Goal: Check status: Check status

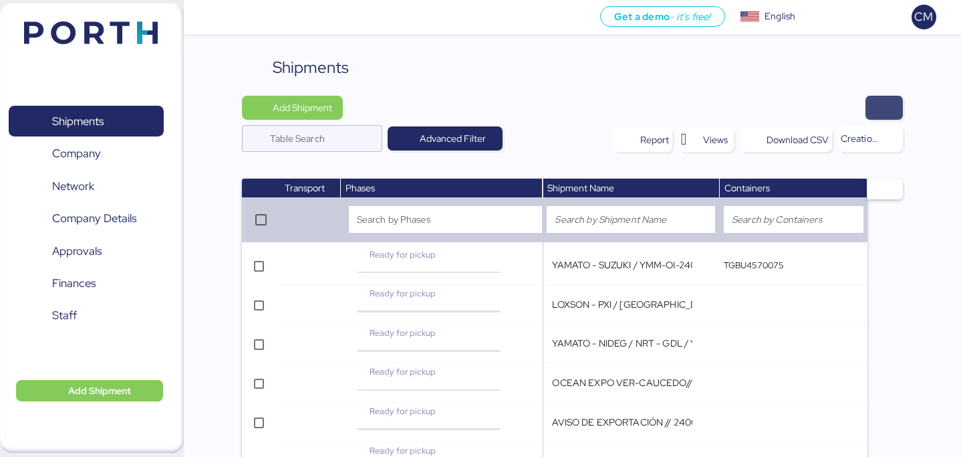
click at [872, 114] on span "button" at bounding box center [884, 108] width 37 height 24
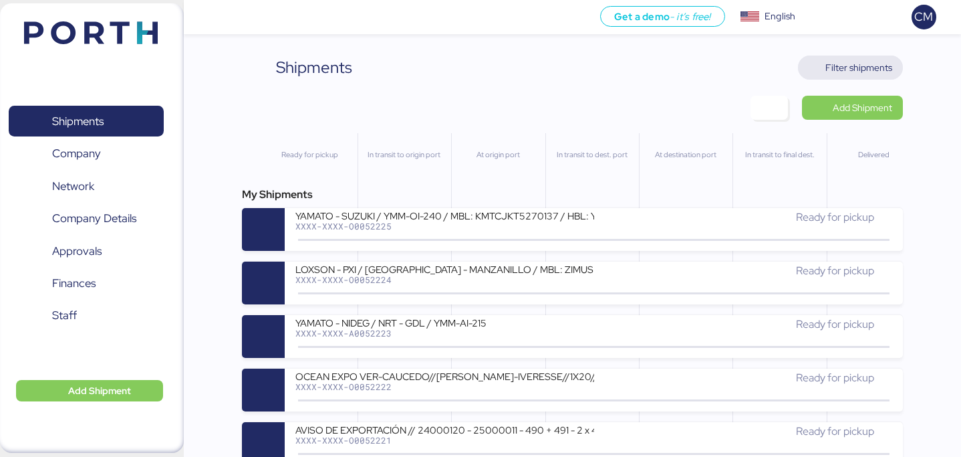
click at [843, 74] on span "Filter shipments" at bounding box center [859, 67] width 67 height 16
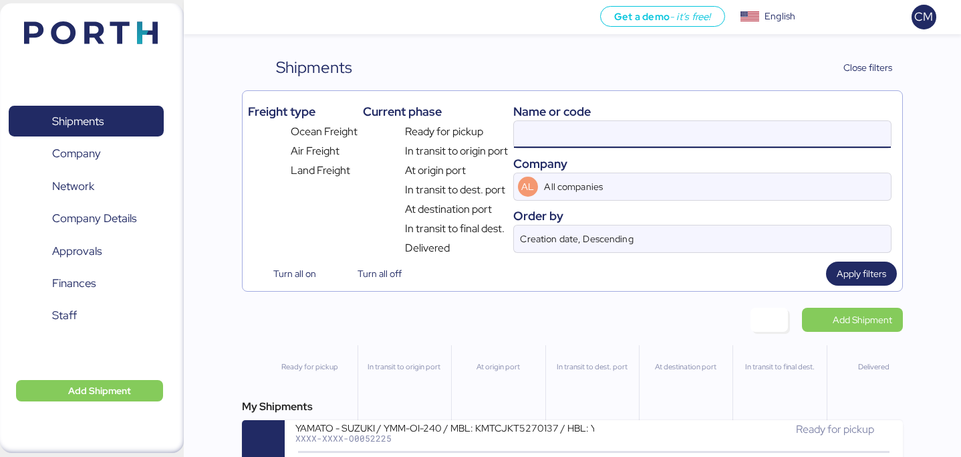
click at [658, 128] on input at bounding box center [702, 134] width 377 height 27
paste input "O0052023"
type input "O0052023"
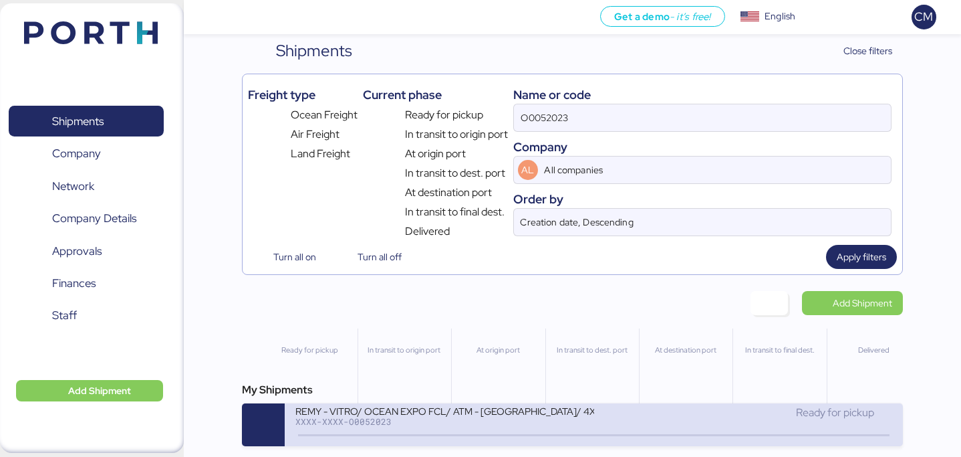
click at [490, 418] on div "XXXX-XXXX-O0052023" at bounding box center [444, 420] width 298 height 9
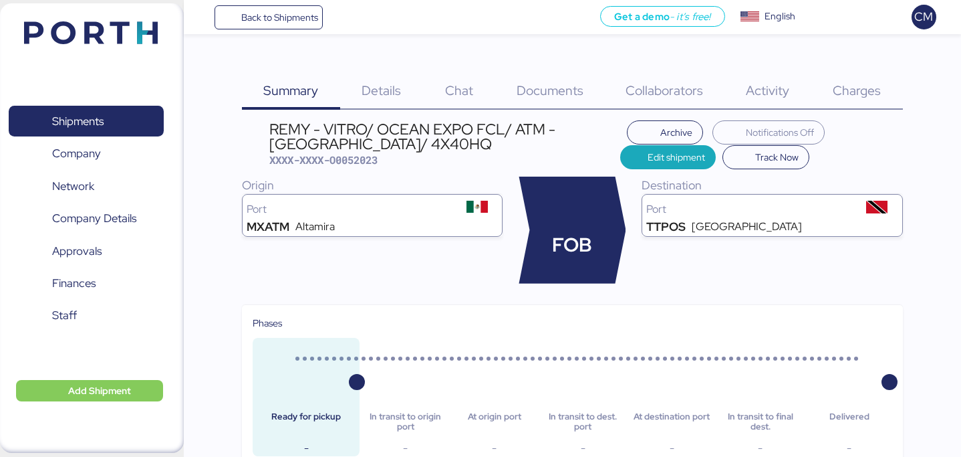
click at [505, 90] on div "Documents 0" at bounding box center [550, 82] width 110 height 54
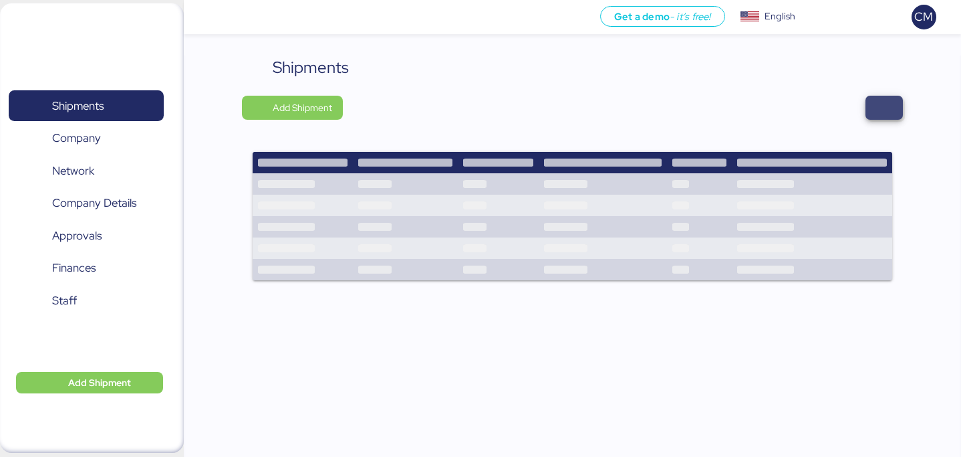
click at [888, 111] on span "button" at bounding box center [884, 107] width 16 height 19
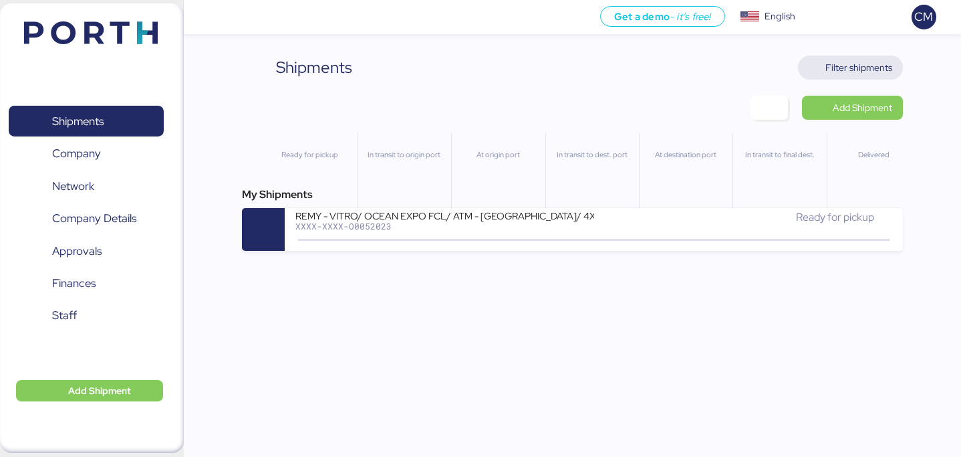
click at [866, 73] on span "Filter shipments" at bounding box center [859, 67] width 67 height 16
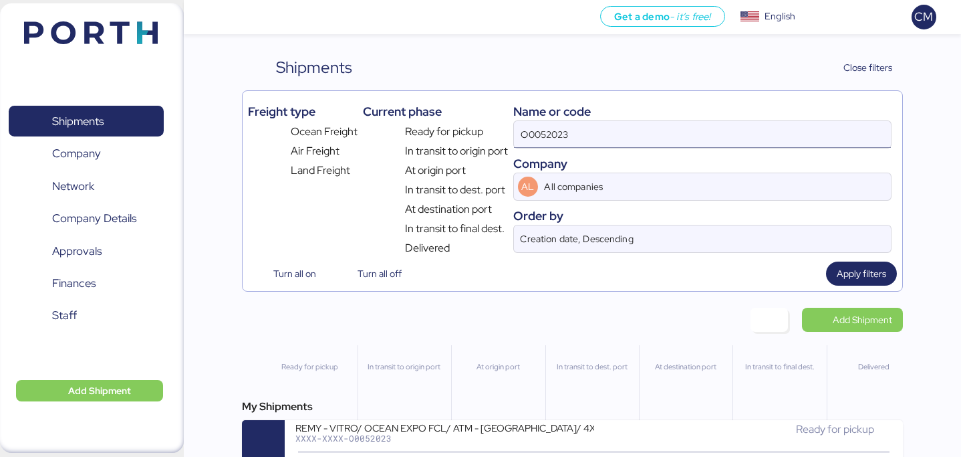
click at [711, 145] on input "O0052023" at bounding box center [702, 134] width 377 height 27
paste input "O0047026"
type input "O0047026"
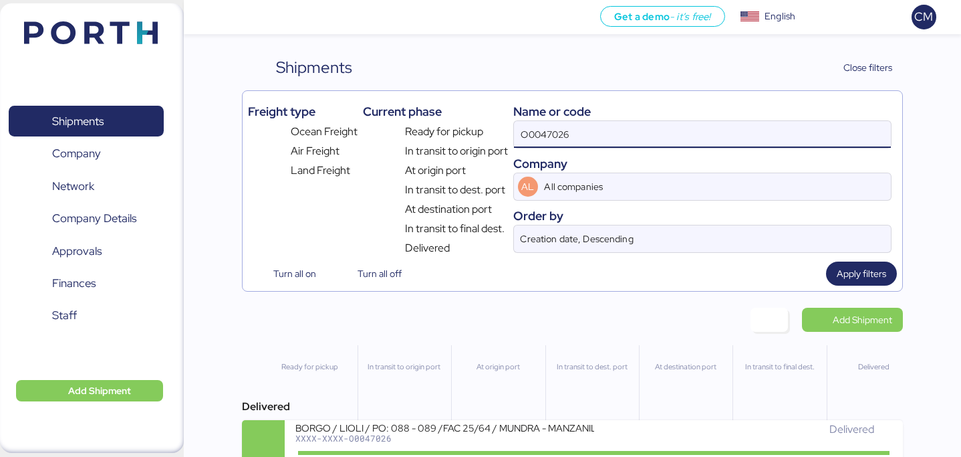
scroll to position [19, 0]
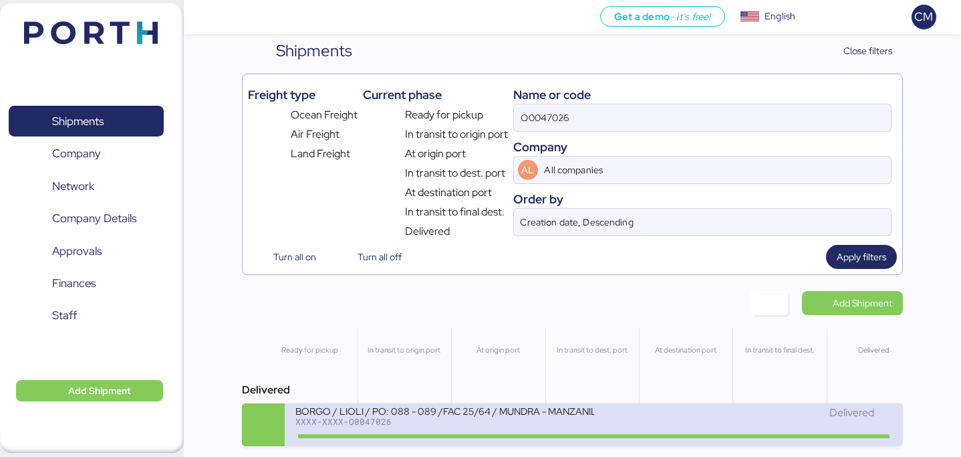
click at [722, 407] on div "Delivered" at bounding box center [743, 412] width 298 height 16
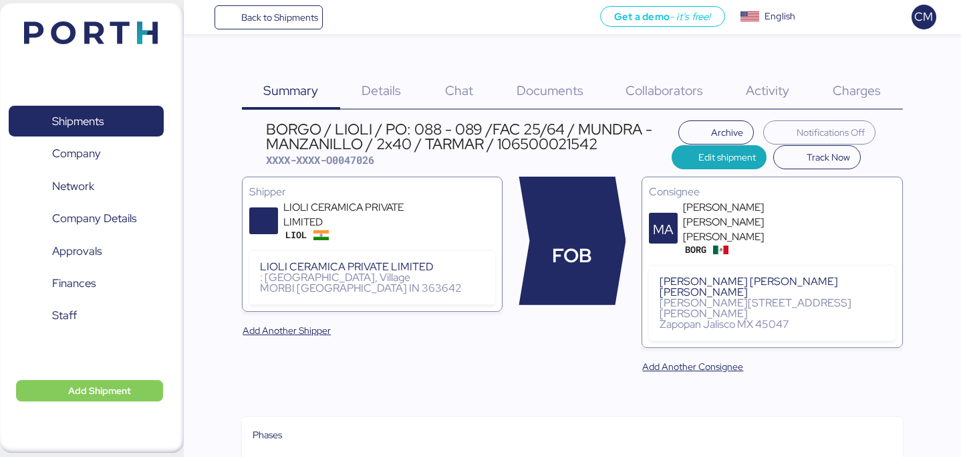
click at [842, 99] on div "Charges 0" at bounding box center [858, 82] width 92 height 54
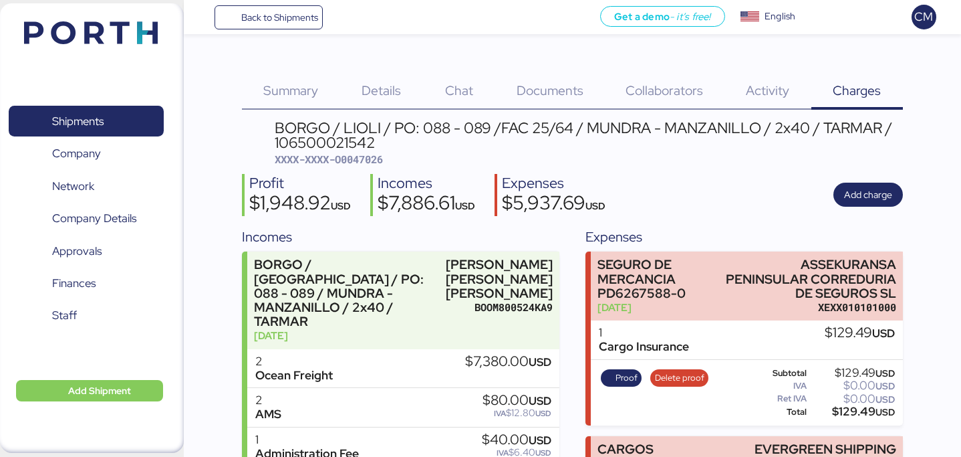
click at [566, 98] on span "Documents" at bounding box center [550, 90] width 67 height 17
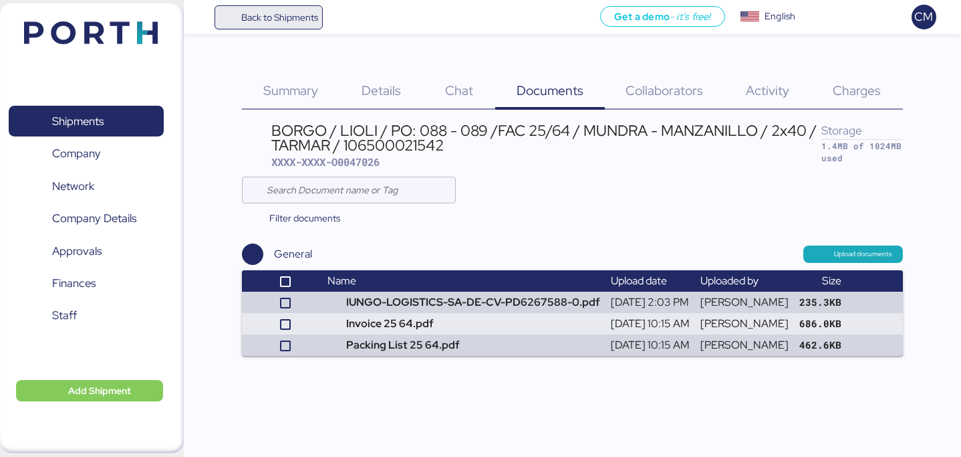
click at [305, 26] on span "Back to Shipments" at bounding box center [269, 17] width 100 height 24
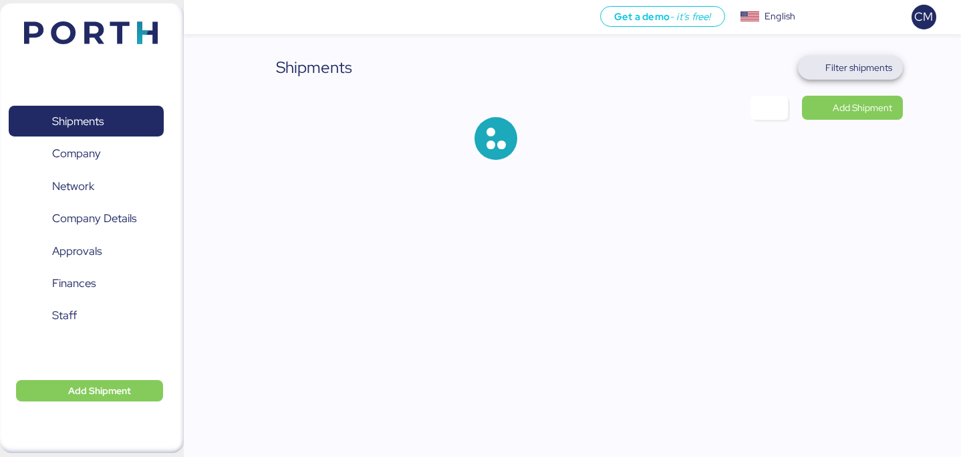
click at [848, 74] on span "Filter shipments" at bounding box center [859, 67] width 67 height 16
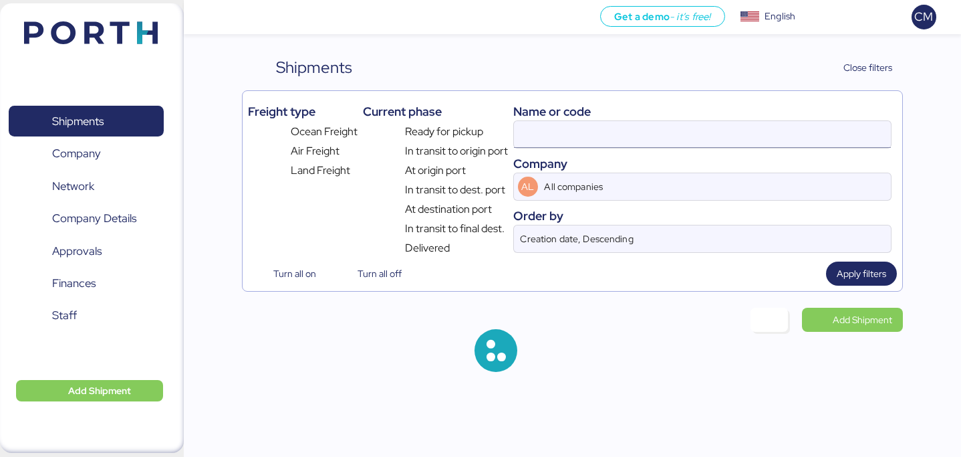
click at [572, 131] on input at bounding box center [702, 134] width 377 height 27
paste input "O0050937"
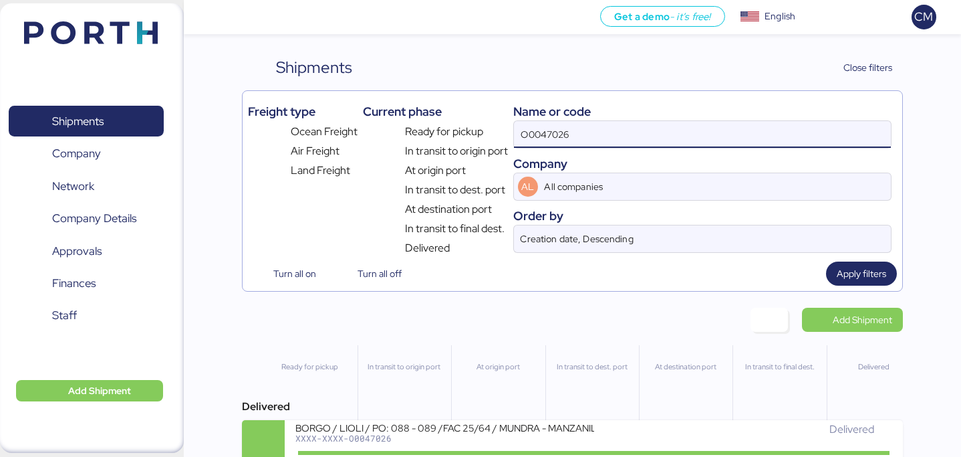
click at [572, 131] on input "O0047026" at bounding box center [702, 134] width 377 height 27
type input "O"
paste input "O0050937"
type input "O0050937"
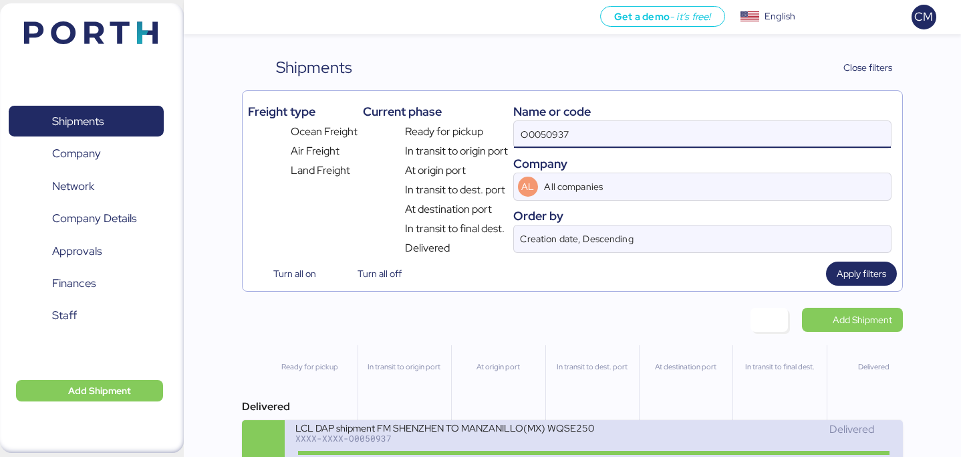
click at [385, 430] on div "LCL DAP shipment FM SHENZHEN TO MANZANILLO(MX) WQSE2503X45" at bounding box center [444, 426] width 298 height 11
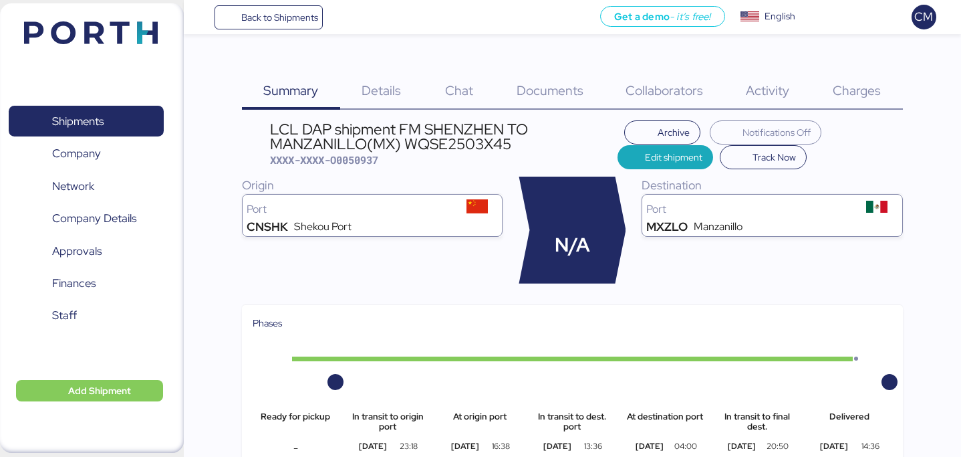
click at [829, 93] on div "Charges 0" at bounding box center [858, 82] width 92 height 54
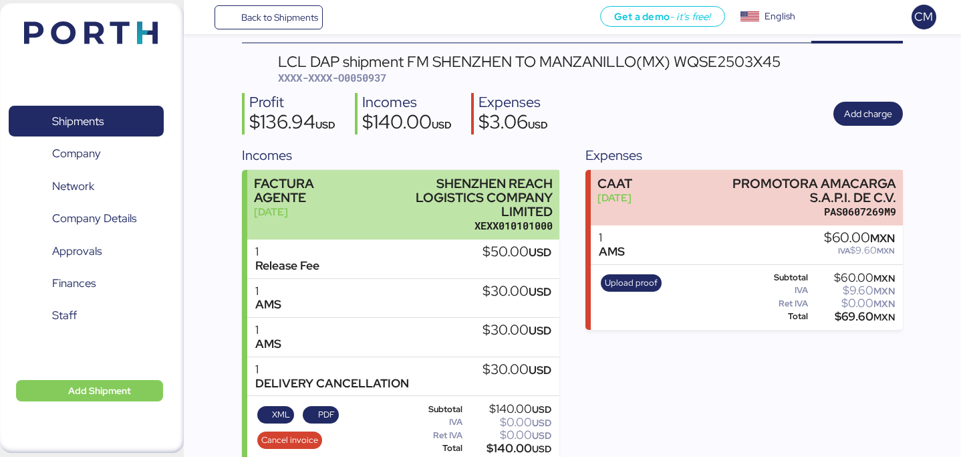
scroll to position [82, 0]
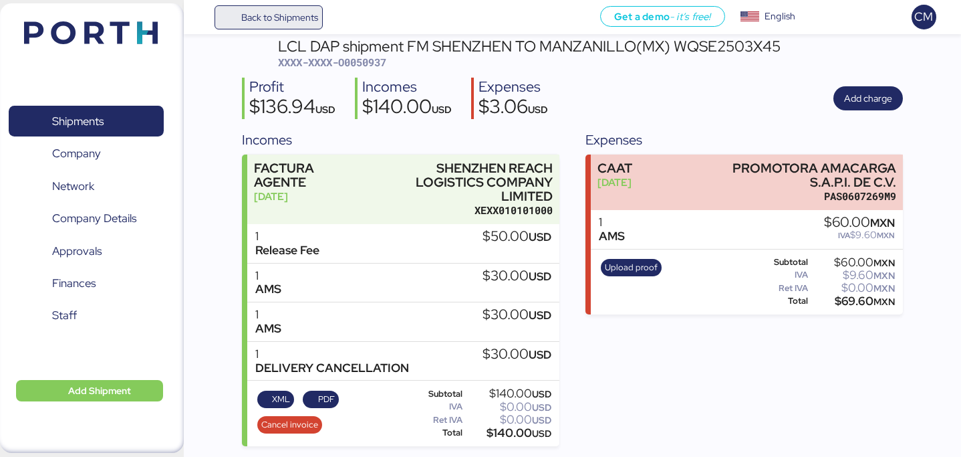
click at [243, 22] on span "Back to Shipments" at bounding box center [279, 17] width 77 height 16
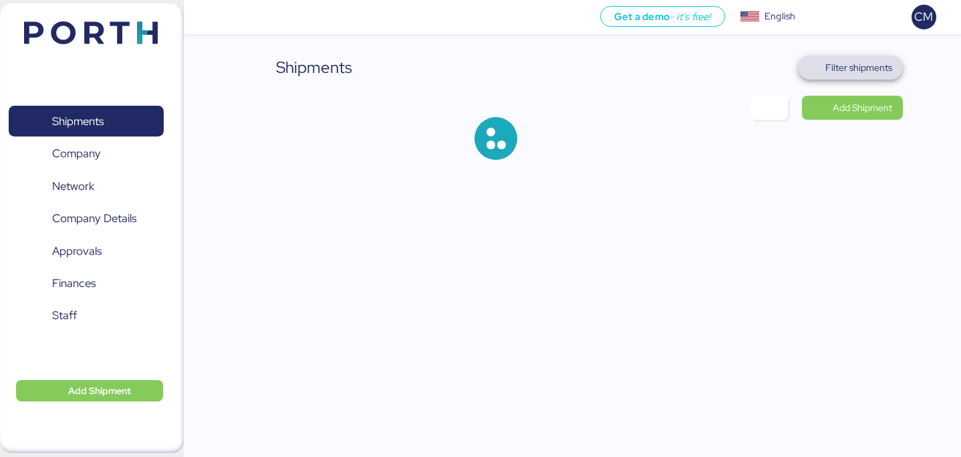
click at [870, 70] on span "Filter shipments" at bounding box center [859, 67] width 67 height 16
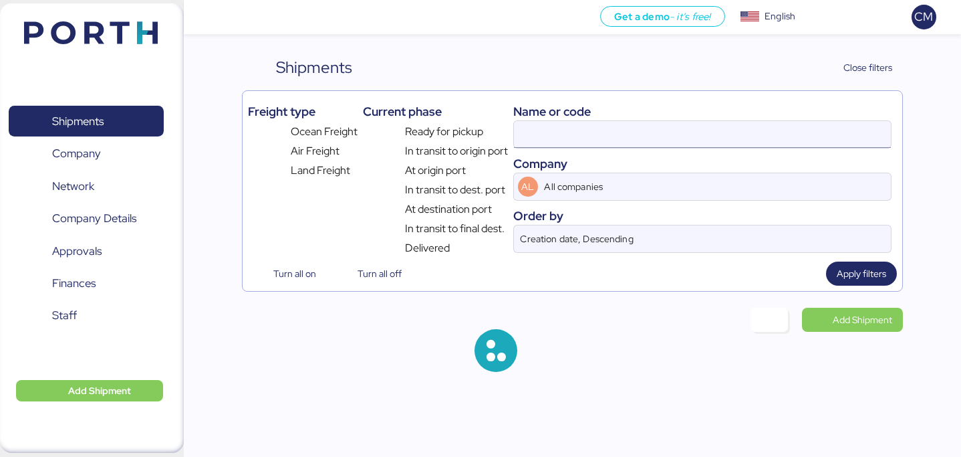
type input "O0050937"
click at [598, 134] on input "O0050937" at bounding box center [702, 134] width 377 height 27
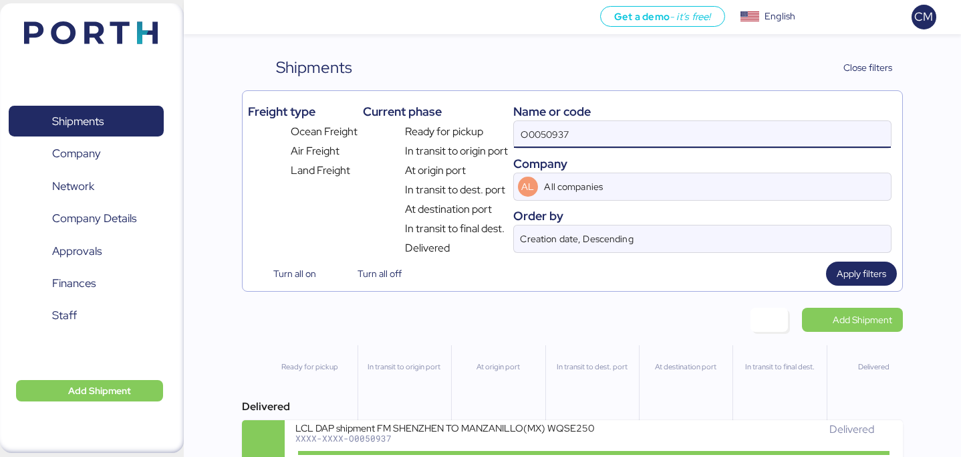
click at [598, 134] on input "O0050937" at bounding box center [702, 134] width 377 height 27
paste input "O0050938"
type input "O0050938"
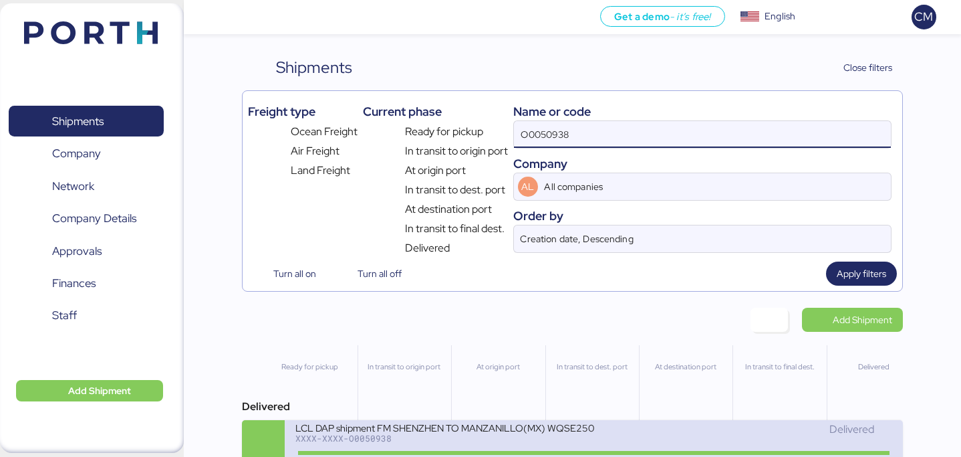
click at [507, 429] on div "LCL DAP shipment FM SHENZHEN TO MANZANILLO(MX) WQSE2503X44" at bounding box center [444, 426] width 298 height 11
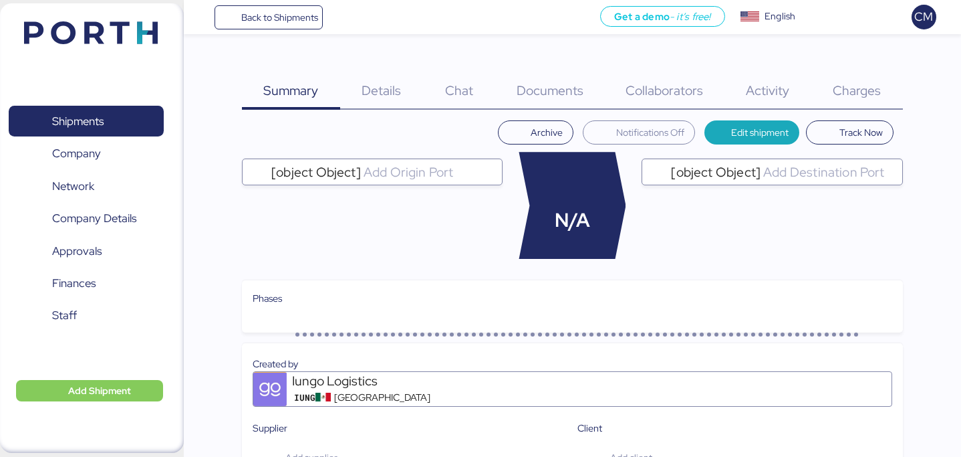
click at [840, 90] on span "Charges" at bounding box center [857, 90] width 48 height 17
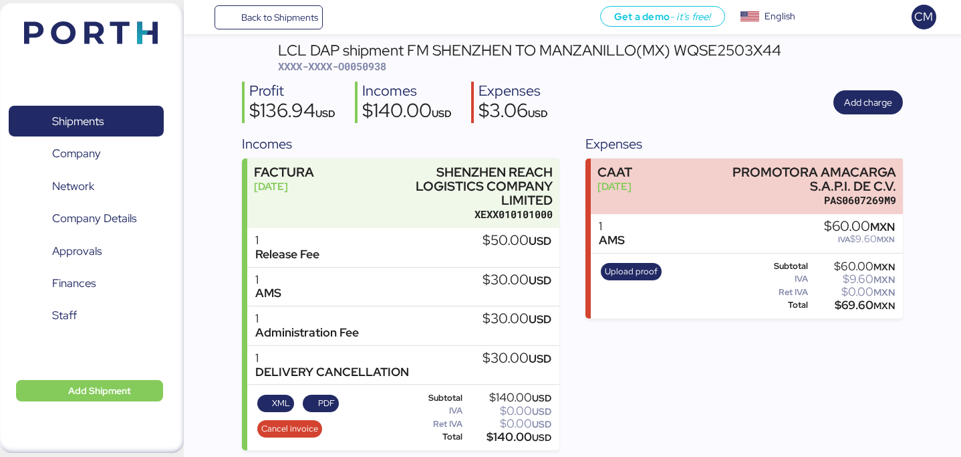
scroll to position [82, 0]
